Goal: Use online tool/utility: Utilize a website feature to perform a specific function

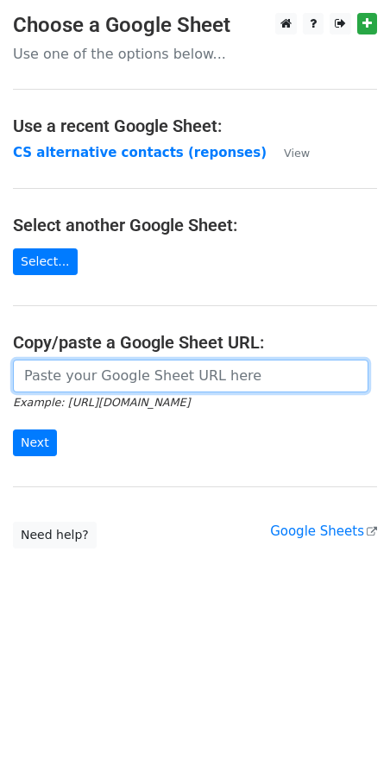
click at [43, 373] on input "url" at bounding box center [190, 376] width 355 height 33
paste input "https://docs.google.com/spreadsheets/d/1qQHD5SoE2zCQxW73jNxLPRujqbOdsJS1upL9tDW…"
type input "https://docs.google.com/spreadsheets/d/1qQHD5SoE2zCQxW73jNxLPRujqbOdsJS1upL9tDW…"
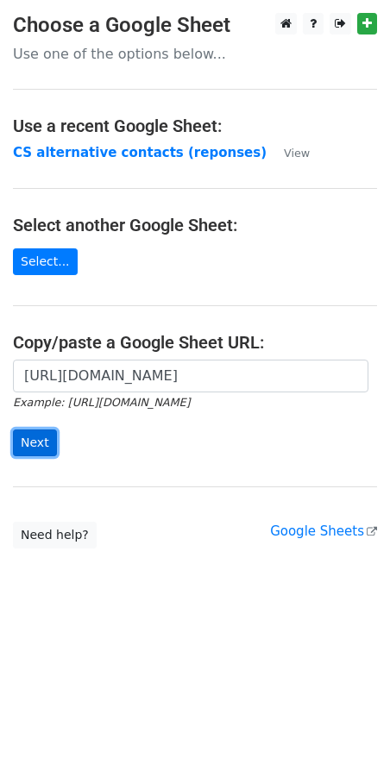
scroll to position [0, 0]
click at [34, 443] on input "Next" at bounding box center [35, 443] width 44 height 27
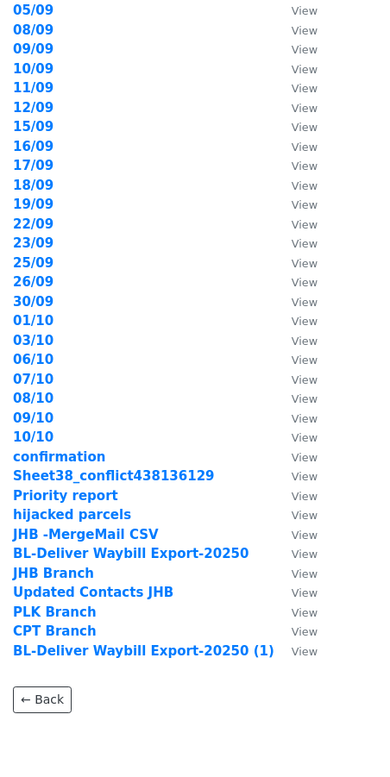
scroll to position [335, 0]
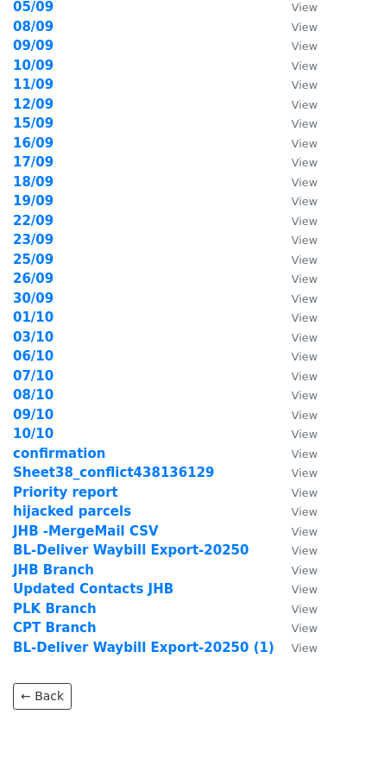
click at [54, 436] on td "10/10" at bounding box center [143, 434] width 261 height 20
click at [30, 434] on strong "10/10" at bounding box center [33, 434] width 41 height 16
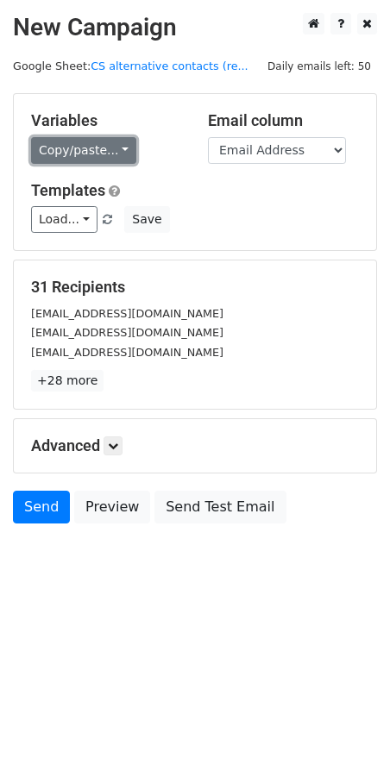
click at [119, 150] on link "Copy/paste..." at bounding box center [83, 150] width 105 height 27
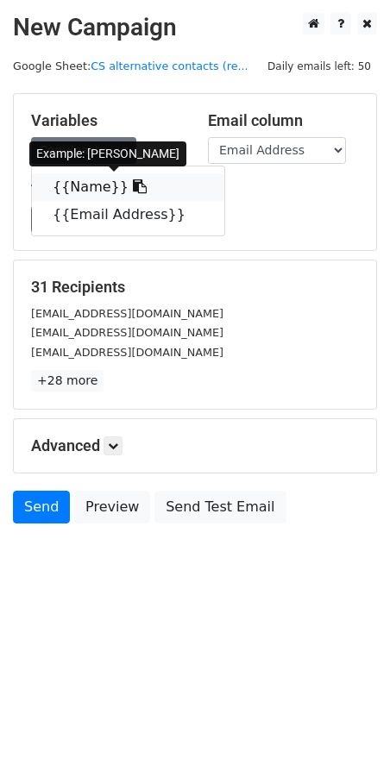
click at [92, 188] on link "{{Name}}" at bounding box center [128, 187] width 192 height 28
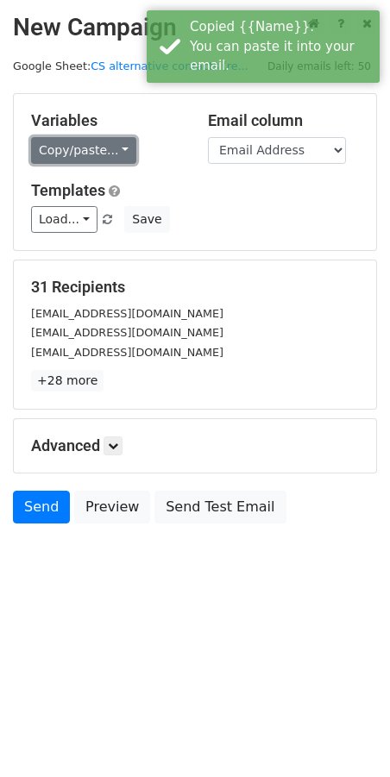
click at [117, 154] on link "Copy/paste..." at bounding box center [83, 150] width 105 height 27
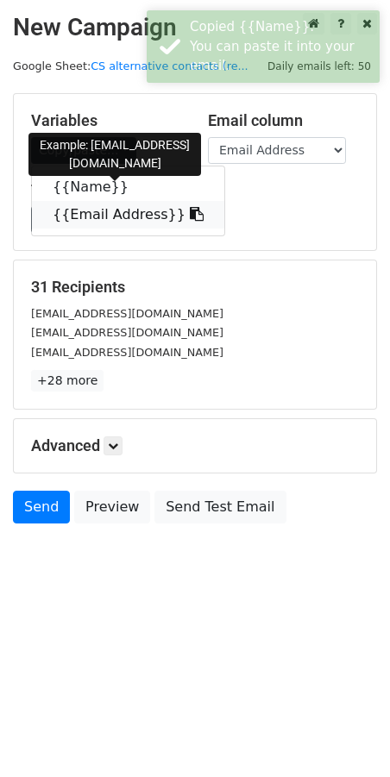
click at [104, 222] on link "{{Email Address}}" at bounding box center [128, 215] width 192 height 28
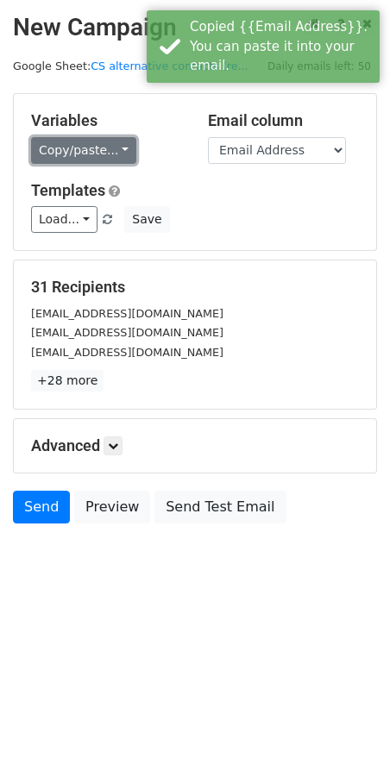
click at [117, 156] on link "Copy/paste..." at bounding box center [83, 150] width 105 height 27
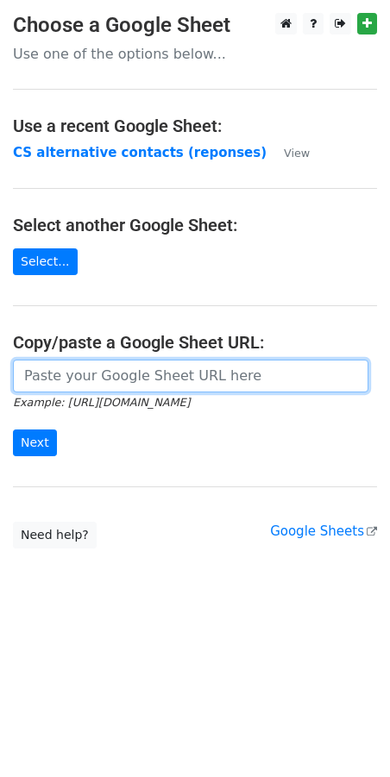
click at [41, 379] on input "url" at bounding box center [190, 376] width 355 height 33
paste input "https://docs.google.com/spreadsheets/d/1qQHD5SoE2zCQxW73jNxLPRujqbOdsJS1upL9tDW…"
type input "https://docs.google.com/spreadsheets/d/1qQHD5SoE2zCQxW73jNxLPRujqbOdsJS1upL9tDW…"
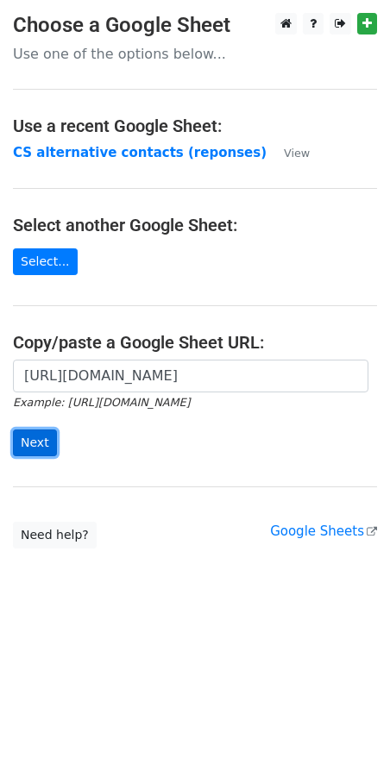
scroll to position [0, 0]
click at [44, 444] on input "Next" at bounding box center [35, 443] width 44 height 27
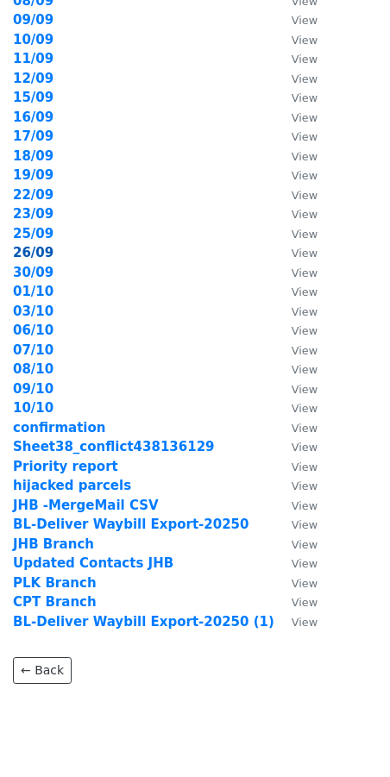
scroll to position [362, 0]
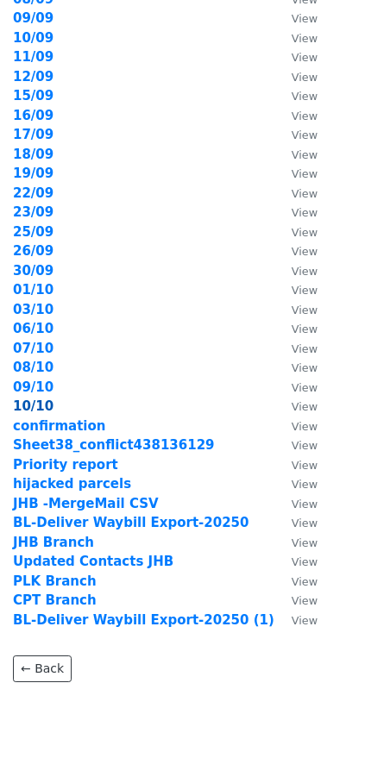
click at [36, 410] on strong "10/10" at bounding box center [33, 407] width 41 height 16
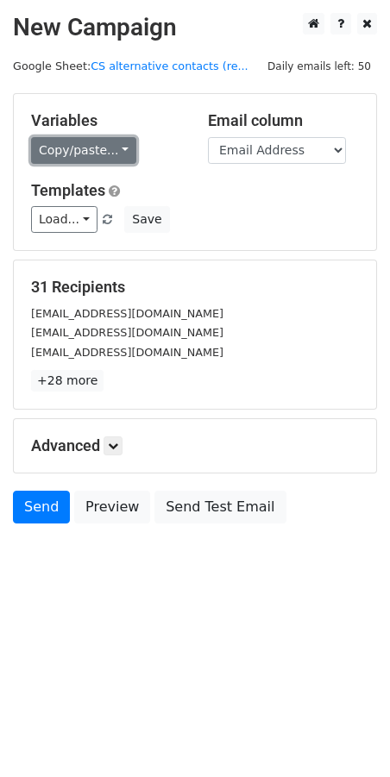
click at [113, 151] on link "Copy/paste..." at bounding box center [83, 150] width 105 height 27
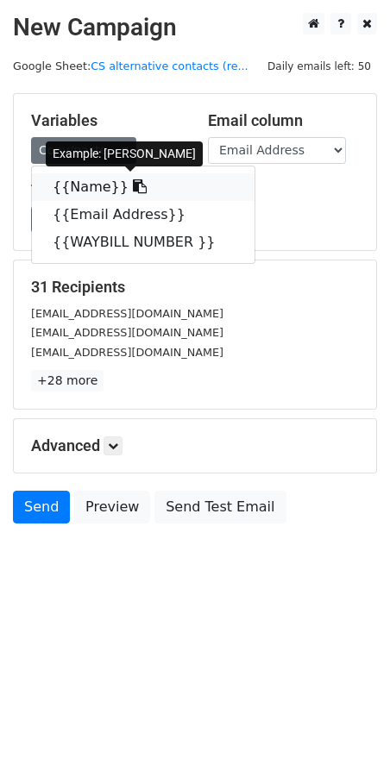
click at [105, 189] on link "{{Name}}" at bounding box center [143, 187] width 223 height 28
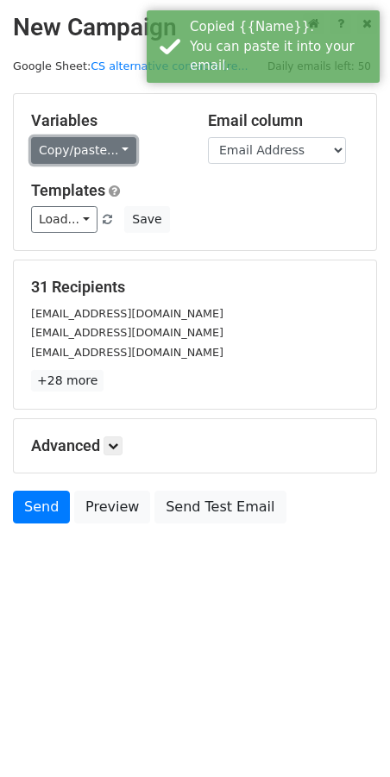
click at [112, 151] on link "Copy/paste..." at bounding box center [83, 150] width 105 height 27
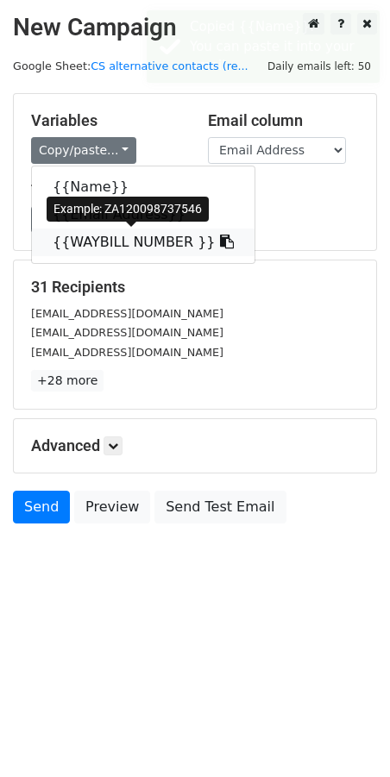
click at [220, 245] on icon at bounding box center [227, 242] width 14 height 14
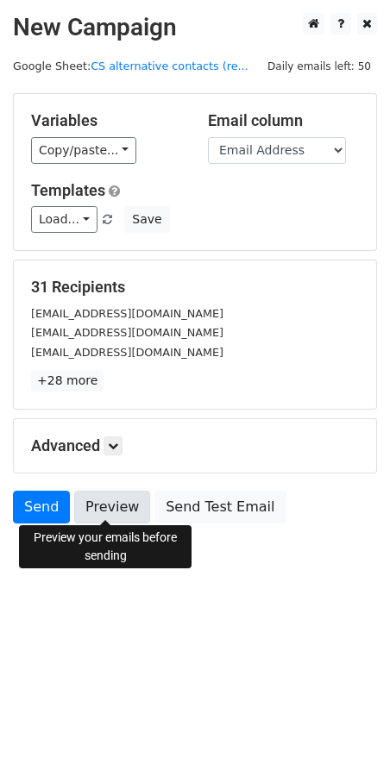
click at [95, 509] on link "Preview" at bounding box center [112, 507] width 76 height 33
